Goal: Task Accomplishment & Management: Complete application form

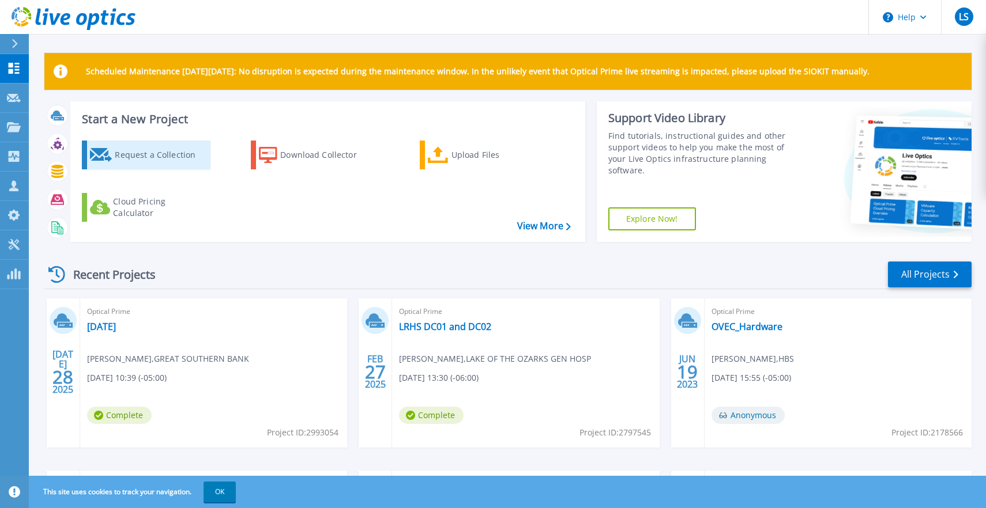
click at [183, 158] on div "Request a Collection" at bounding box center [161, 155] width 92 height 23
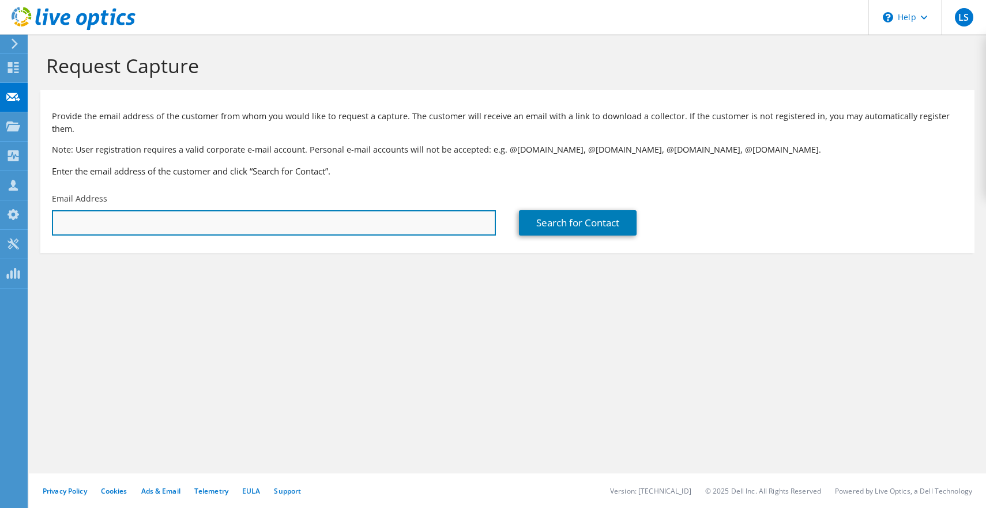
click at [270, 212] on input "text" at bounding box center [274, 222] width 444 height 25
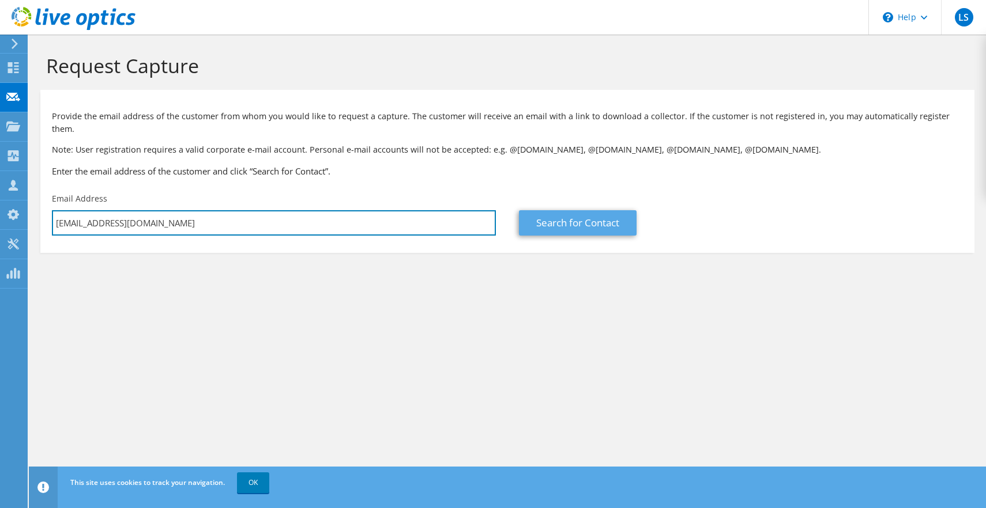
type input "[EMAIL_ADDRESS][DOMAIN_NAME]"
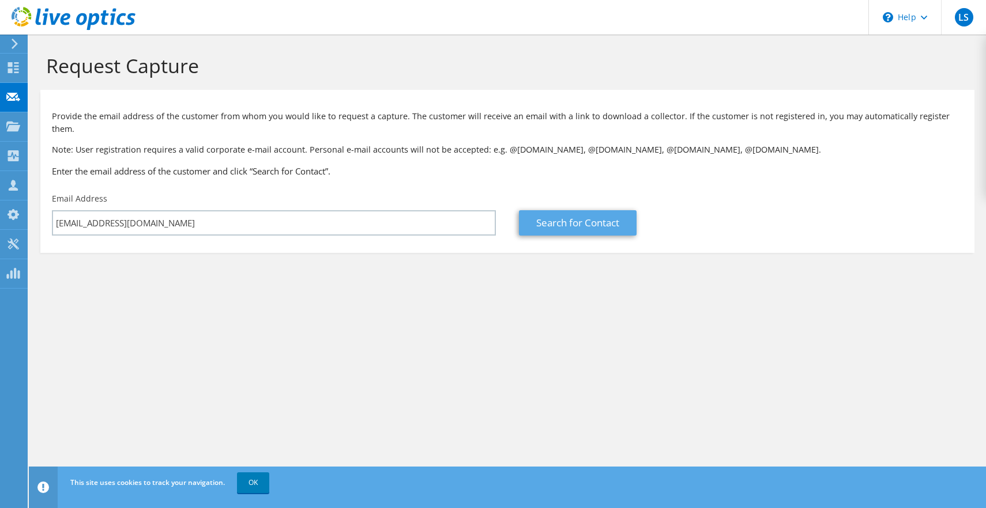
click at [596, 215] on link "Search for Contact" at bounding box center [578, 222] width 118 height 25
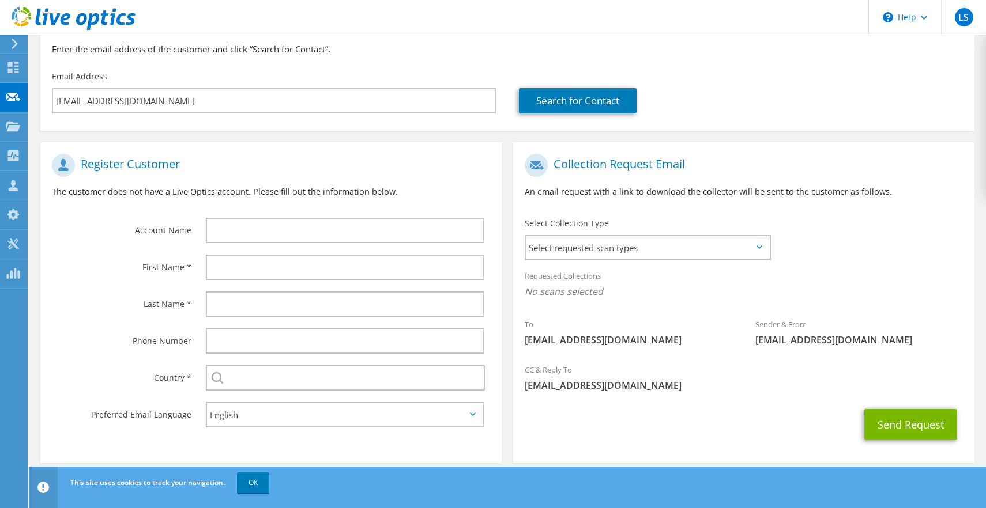
scroll to position [122, 0]
click at [756, 246] on icon at bounding box center [759, 247] width 6 height 3
click at [759, 246] on icon at bounding box center [759, 247] width 6 height 3
click at [638, 237] on span "Select requested scan types" at bounding box center [647, 248] width 243 height 23
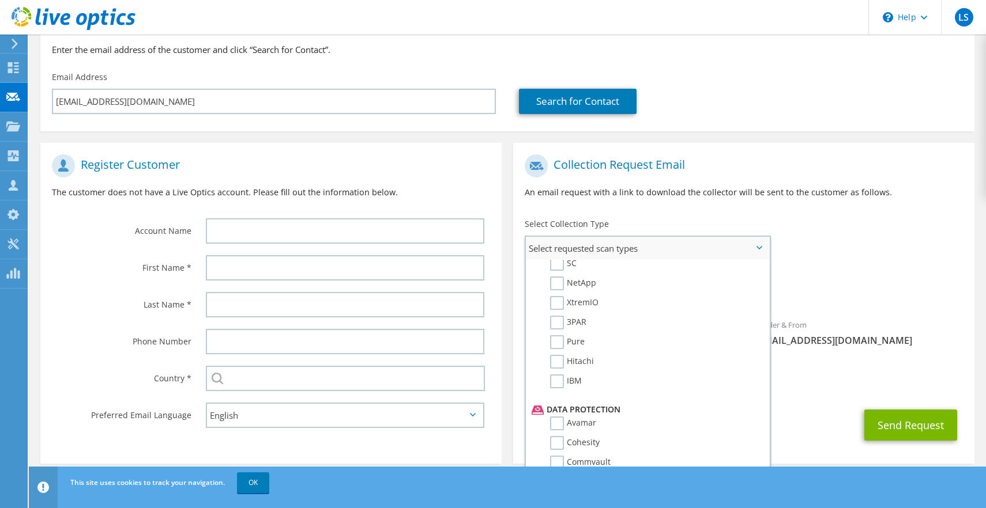
scroll to position [439, 0]
click at [562, 337] on label "Avamar" at bounding box center [573, 344] width 46 height 14
click at [0, 0] on input "Avamar" at bounding box center [0, 0] width 0 height 0
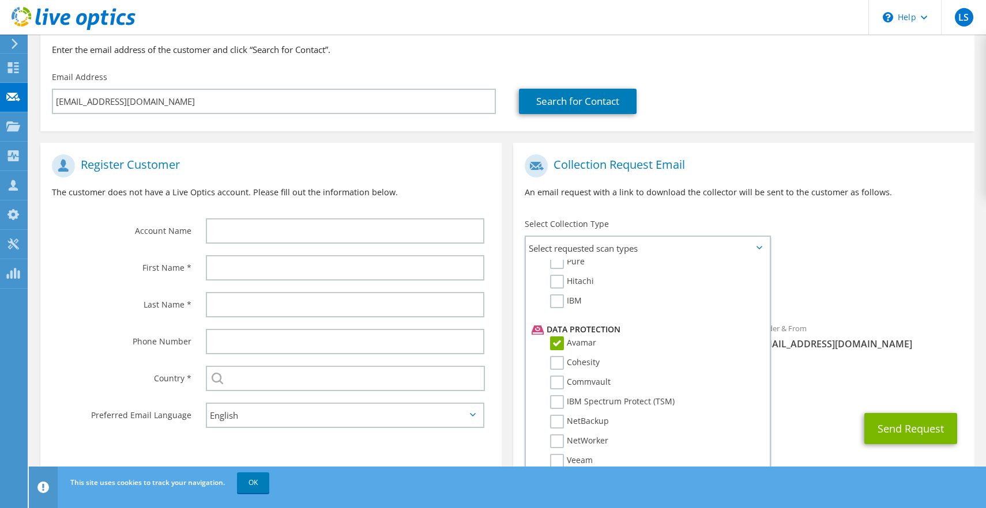
click at [876, 286] on span "Avamar" at bounding box center [744, 295] width 438 height 19
